Goal: Obtain resource: Obtain resource

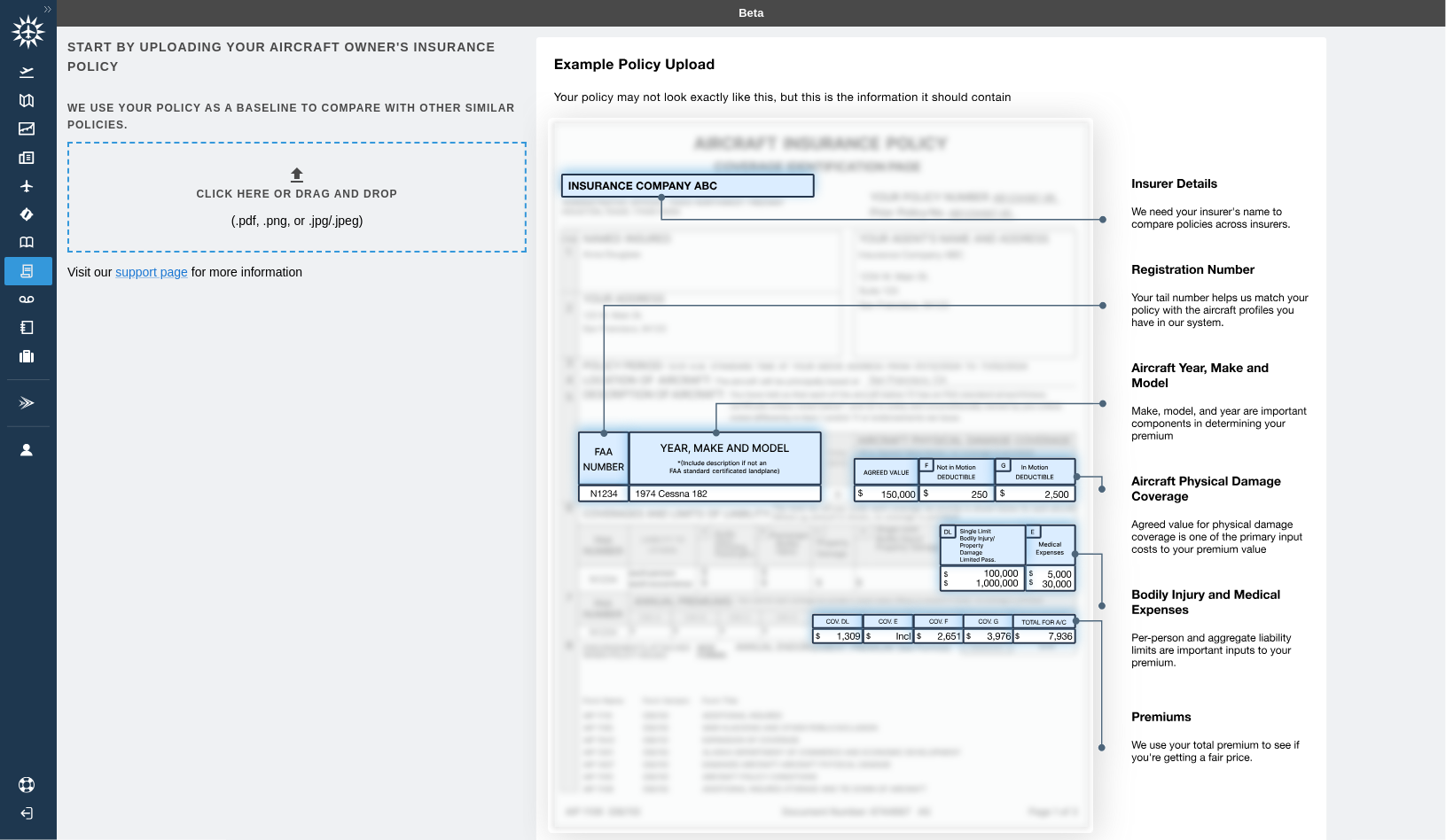
click at [305, 201] on h6 "Click here or drag and drop" at bounding box center [297, 194] width 201 height 17
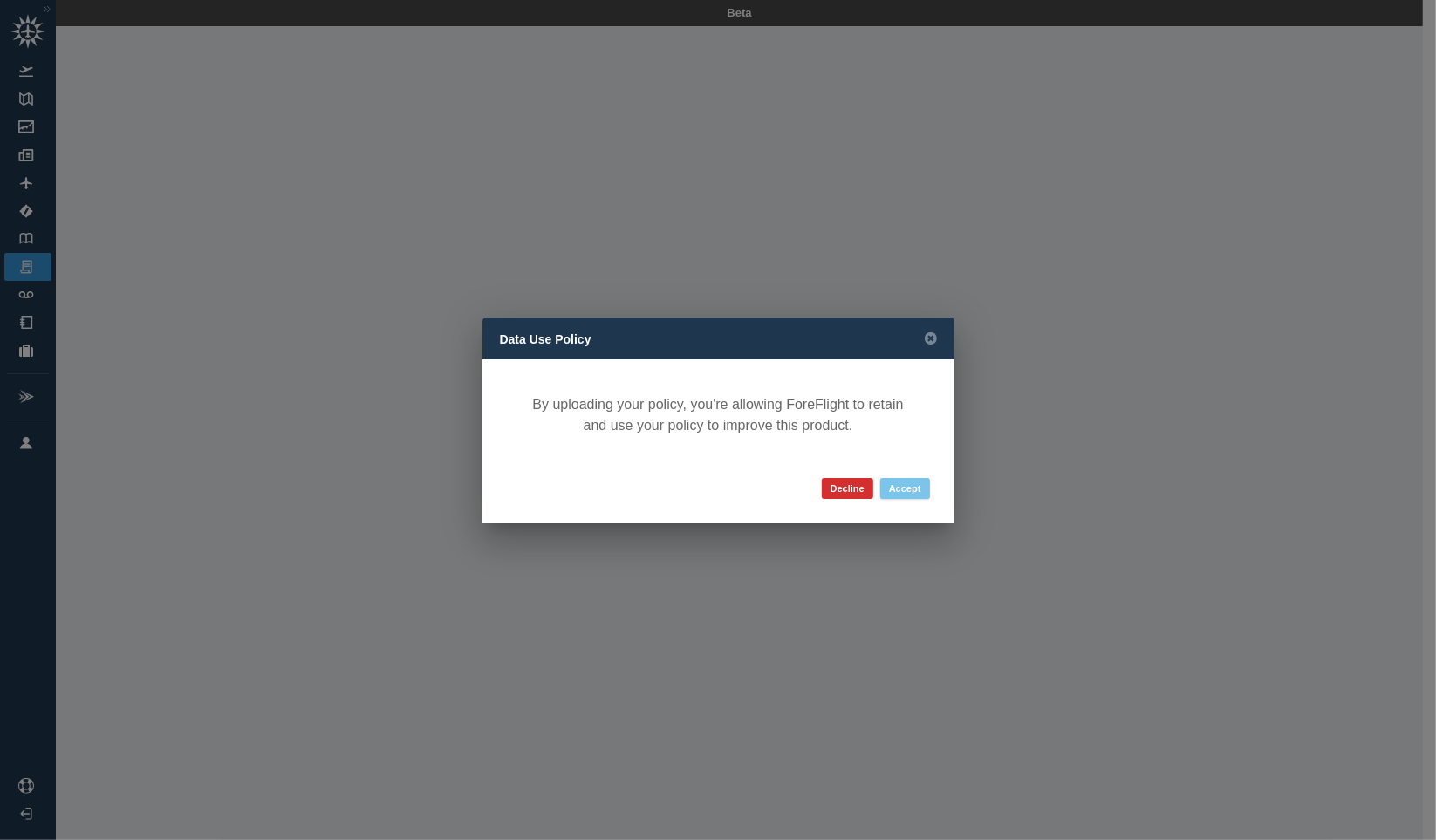
click at [902, 487] on button "Accept" at bounding box center [905, 488] width 50 height 21
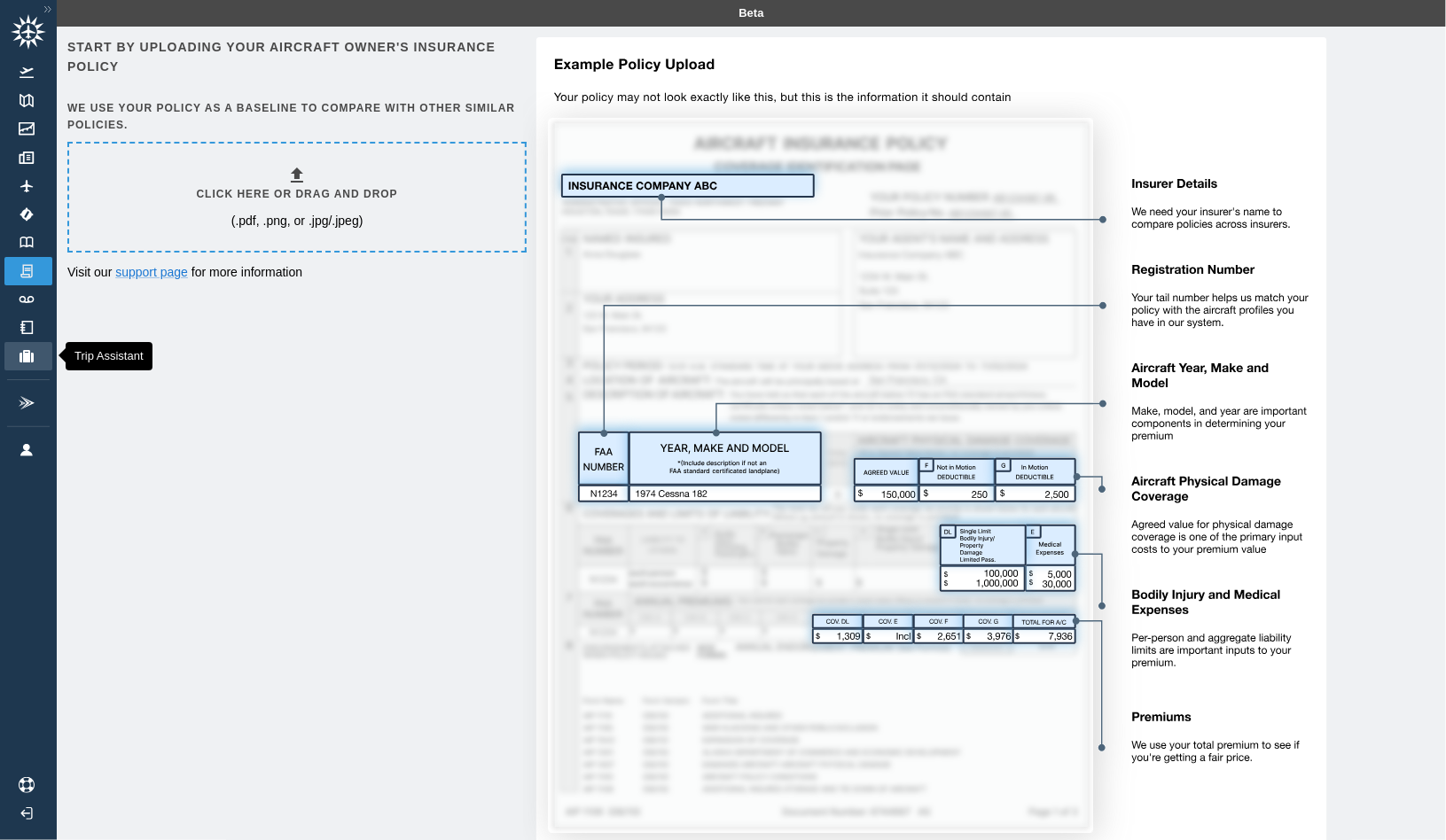
click at [23, 356] on img at bounding box center [26, 355] width 20 height 12
